Goal: Navigation & Orientation: Find specific page/section

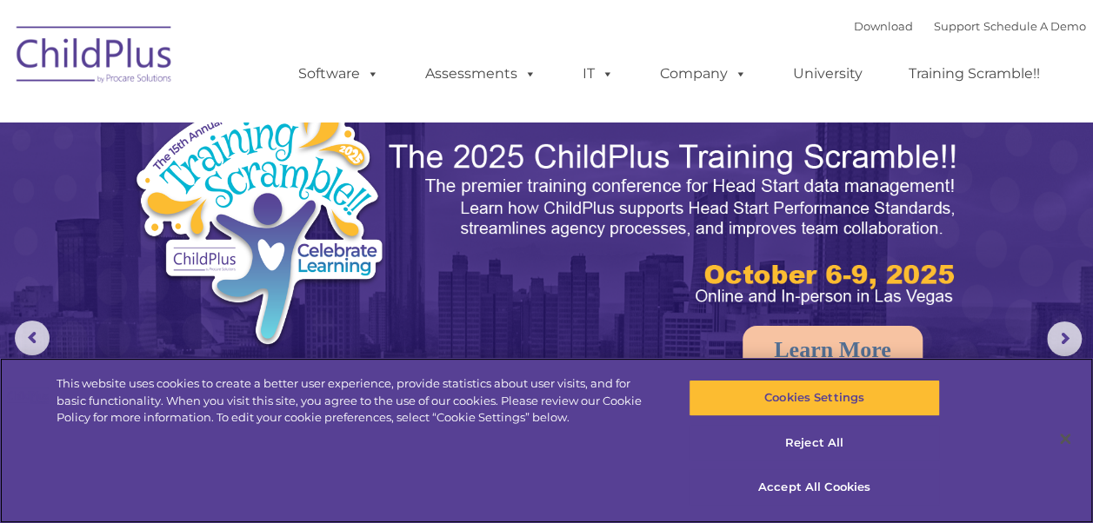
select select "MEDIUM"
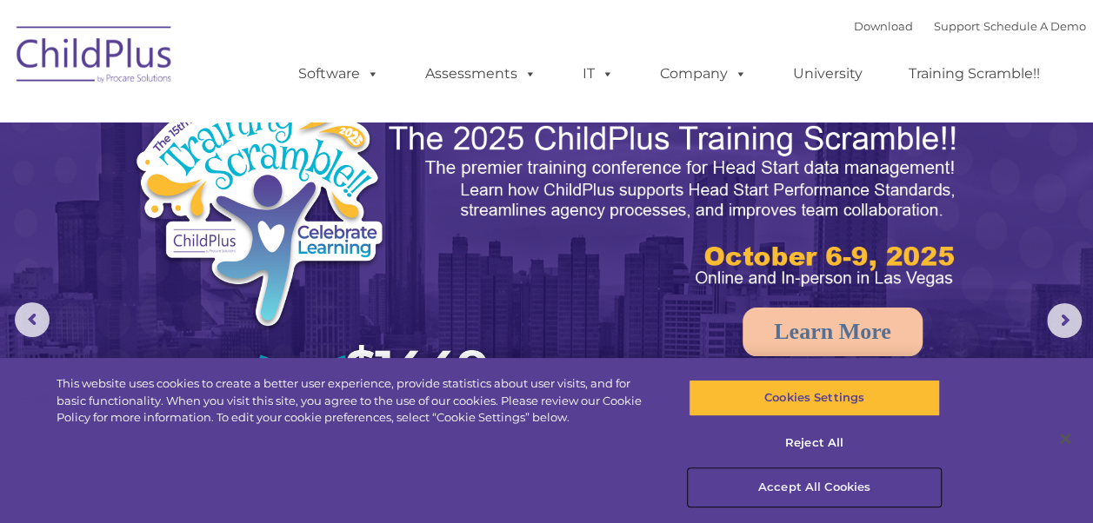
click at [821, 487] on button "Accept All Cookies" at bounding box center [814, 487] width 251 height 37
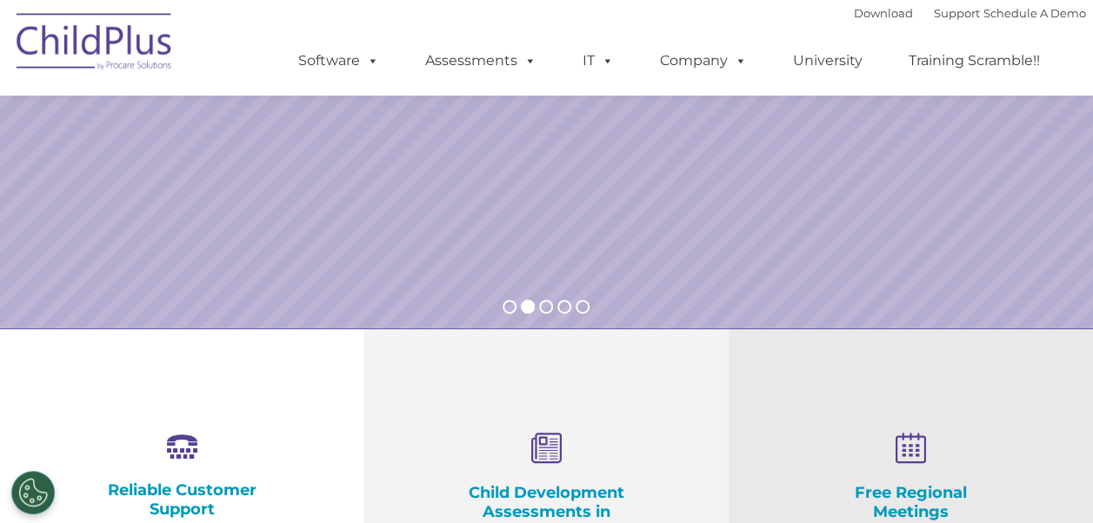
scroll to position [0, 0]
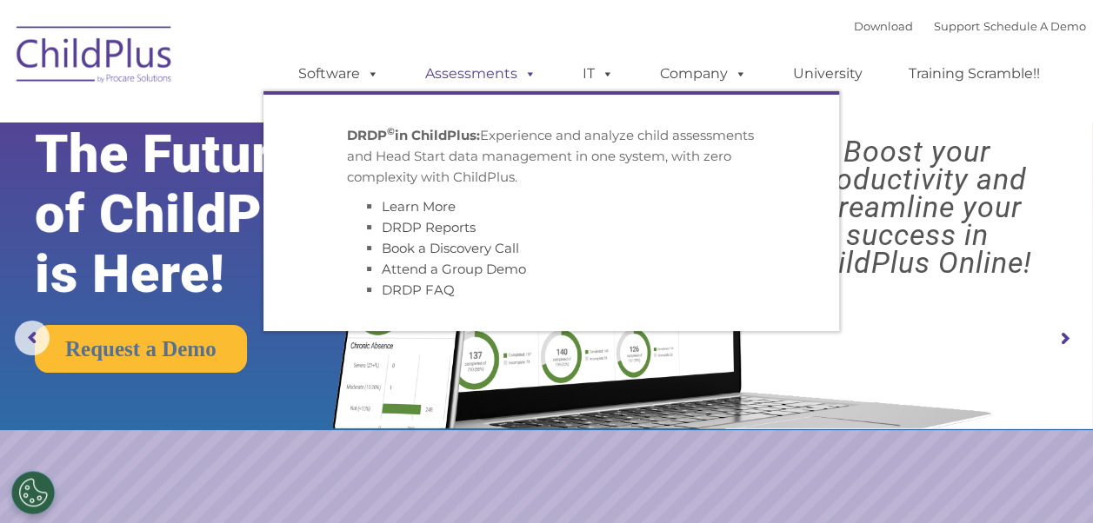
click at [435, 71] on link "Assessments" at bounding box center [481, 74] width 146 height 35
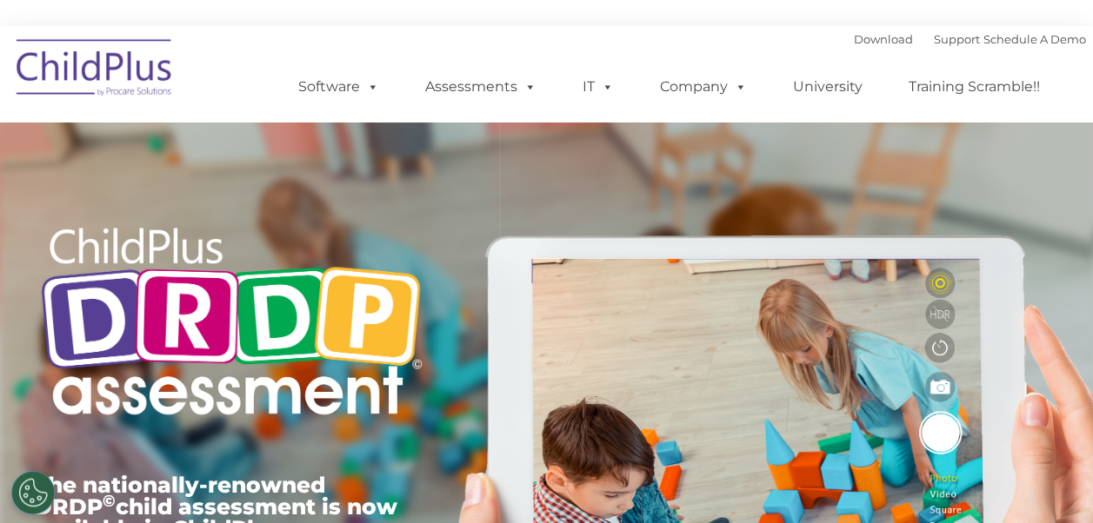
type input ""
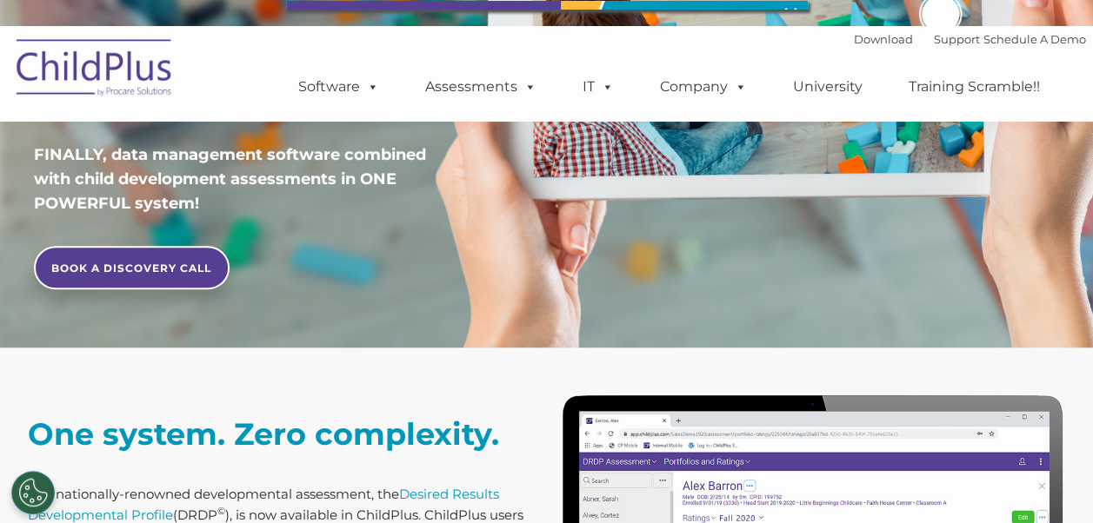
scroll to position [692, 0]
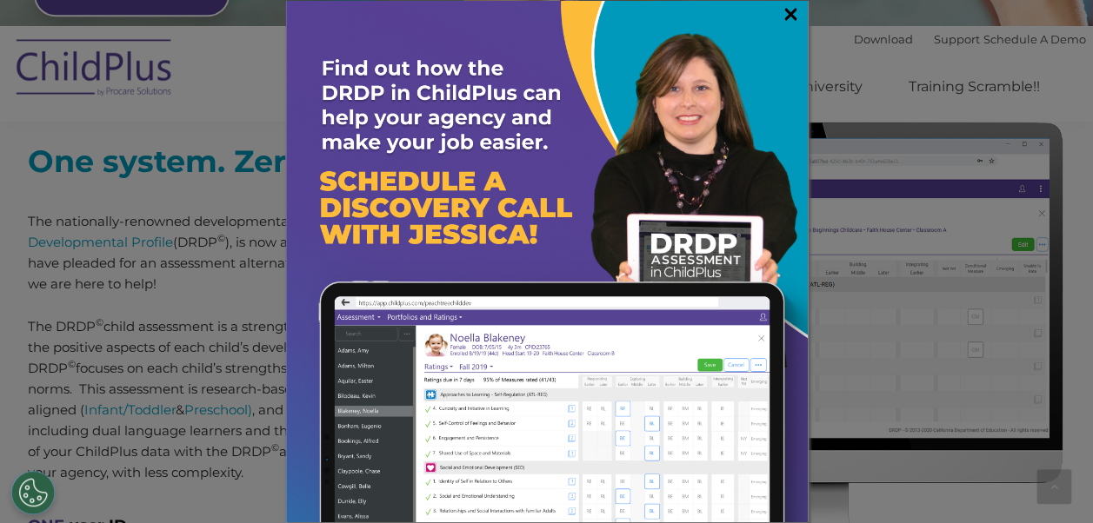
click at [791, 15] on link "×" at bounding box center [791, 13] width 20 height 17
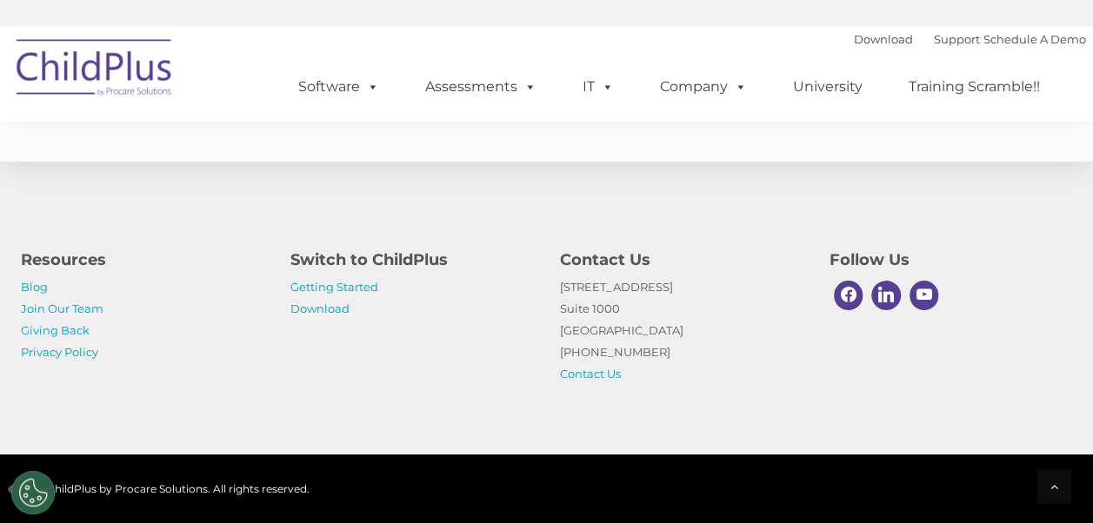
scroll to position [7069, 0]
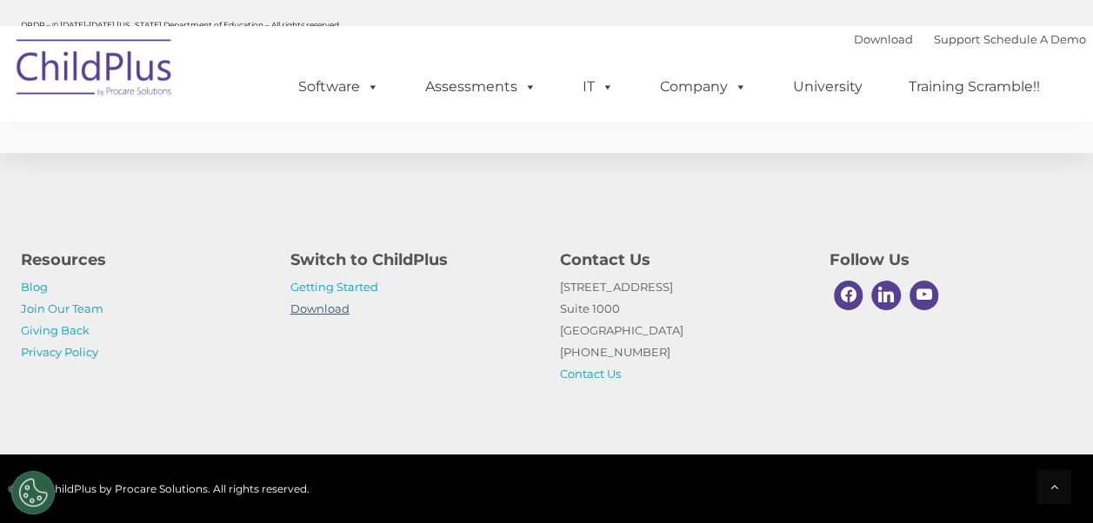
click at [332, 311] on link "Download" at bounding box center [319, 309] width 59 height 14
